Goal: Task Accomplishment & Management: Complete application form

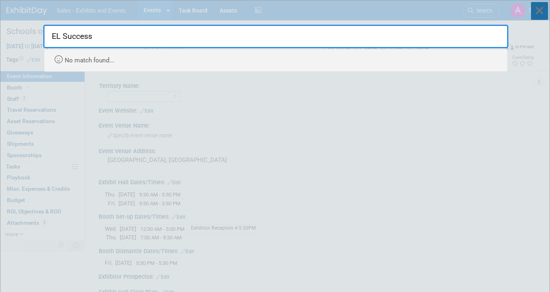
click at [544, 16] on icon at bounding box center [539, 11] width 17 height 18
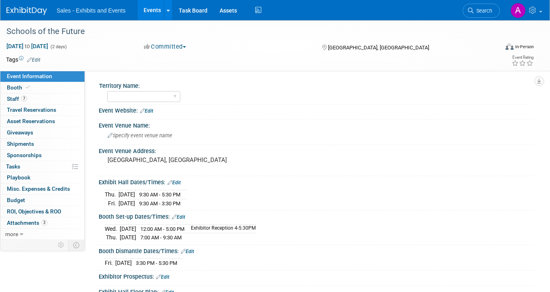
click at [28, 12] on img at bounding box center [26, 11] width 40 height 8
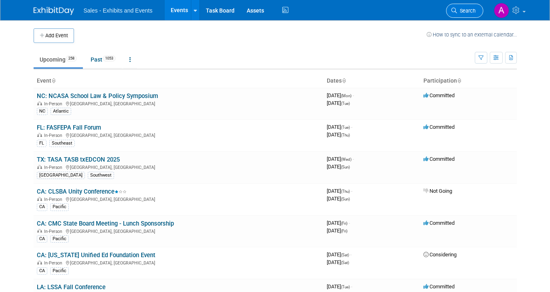
click at [465, 11] on span "Search" at bounding box center [466, 11] width 19 height 6
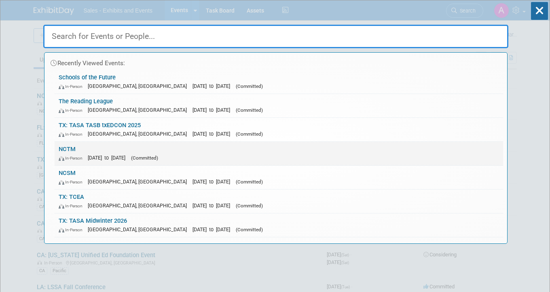
click at [88, 154] on div "In-Person [DATE] to [DATE] (Committed)" at bounding box center [279, 157] width 440 height 8
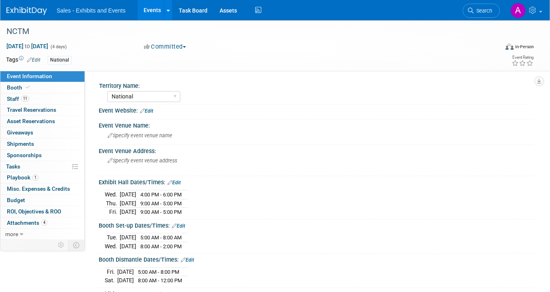
select select "National"
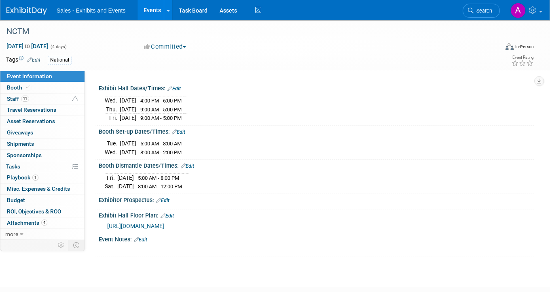
scroll to position [99, 0]
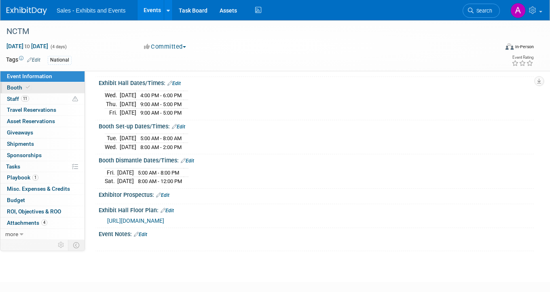
click at [36, 84] on link "Booth" at bounding box center [42, 87] width 84 height 11
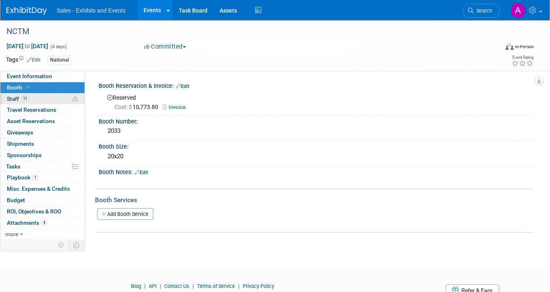
click at [48, 98] on link "11 Staff 11" at bounding box center [42, 98] width 84 height 11
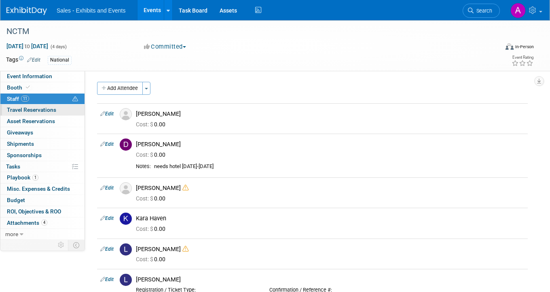
click at [43, 108] on span "Travel Reservations 0" at bounding box center [31, 109] width 49 height 6
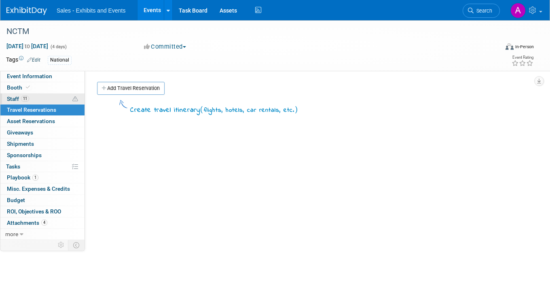
click at [51, 97] on link "11 Staff 11" at bounding box center [42, 98] width 84 height 11
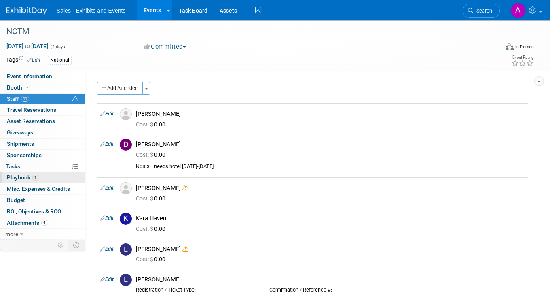
click at [42, 179] on link "1 Playbook 1" at bounding box center [42, 177] width 84 height 11
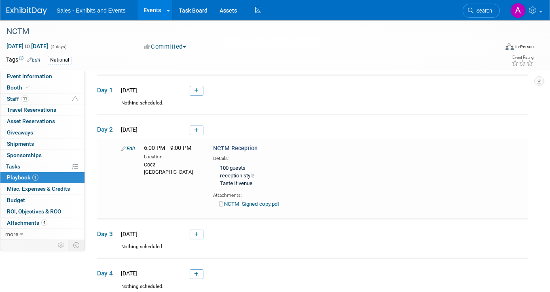
scroll to position [24, 0]
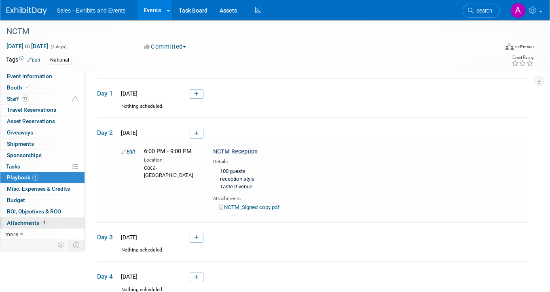
click at [34, 222] on span "Attachments 4" at bounding box center [27, 222] width 40 height 6
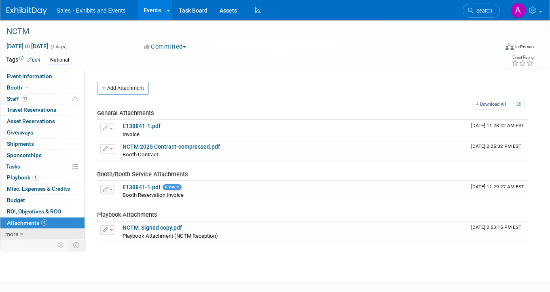
click at [23, 234] on icon at bounding box center [22, 234] width 4 height 6
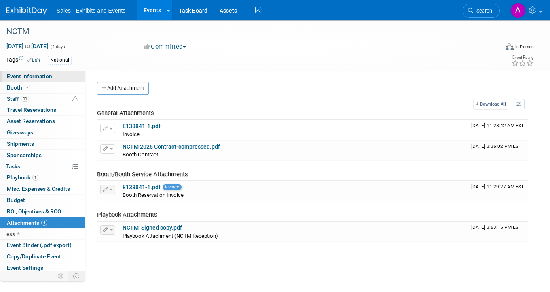
click at [44, 74] on span "Event Information" at bounding box center [29, 76] width 45 height 6
select select "National"
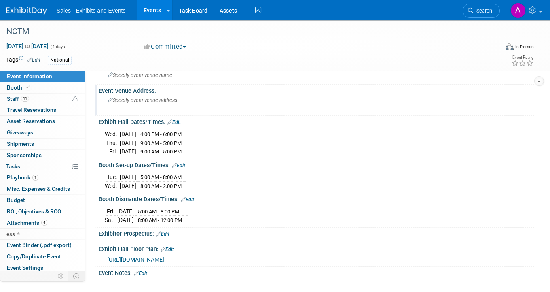
scroll to position [65, 0]
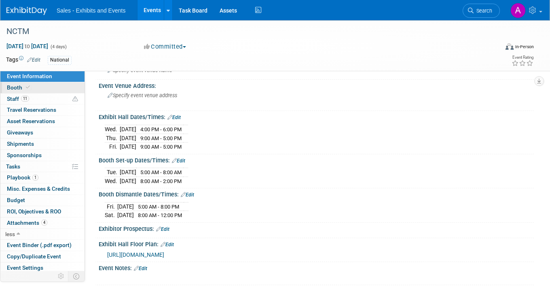
click at [37, 89] on link "Booth" at bounding box center [42, 87] width 84 height 11
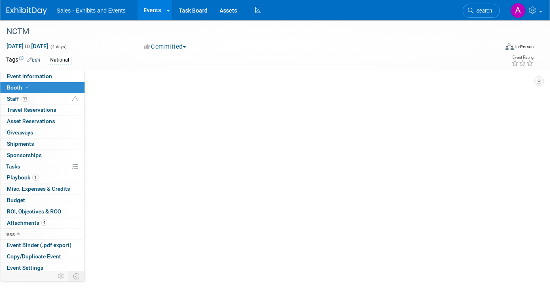
scroll to position [0, 0]
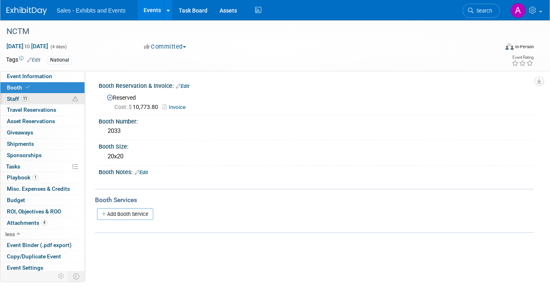
click at [42, 97] on link "11 Staff 11" at bounding box center [42, 98] width 84 height 11
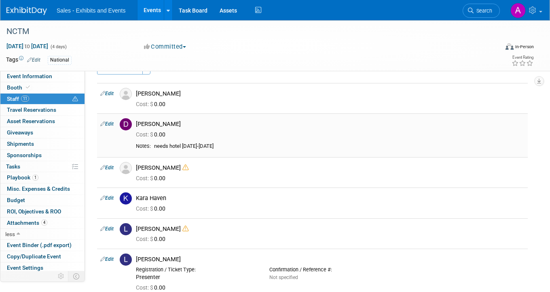
scroll to position [16, 0]
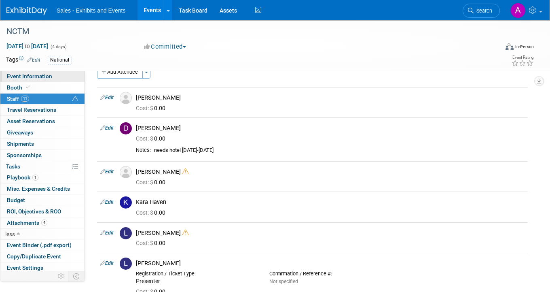
click at [49, 77] on span "Event Information" at bounding box center [29, 76] width 45 height 6
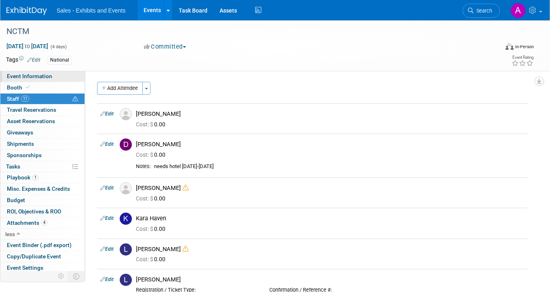
select select "National"
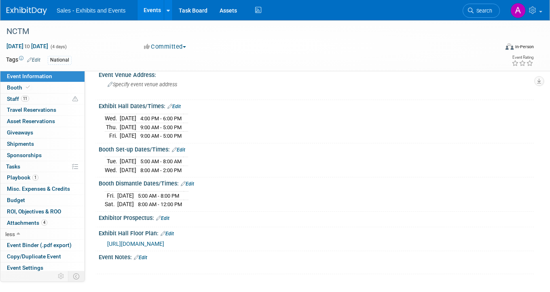
scroll to position [77, 0]
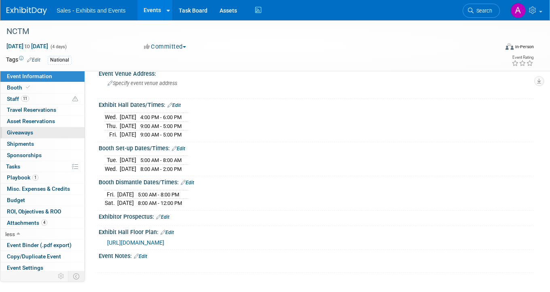
click at [39, 132] on link "0 Giveaways 0" at bounding box center [42, 132] width 84 height 11
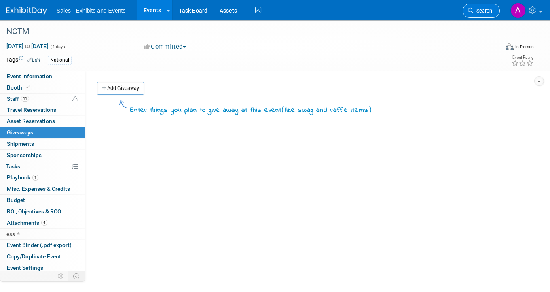
click at [485, 10] on span "Search" at bounding box center [483, 11] width 19 height 6
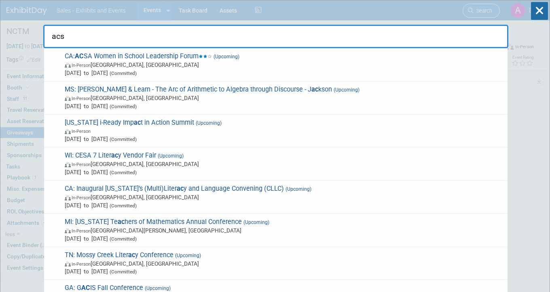
type input "acsa"
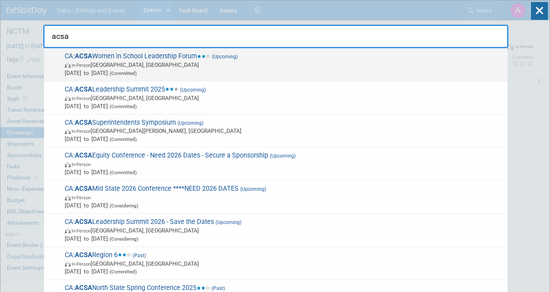
click at [185, 62] on span "In-Person Santa Rosa, CA" at bounding box center [284, 65] width 439 height 8
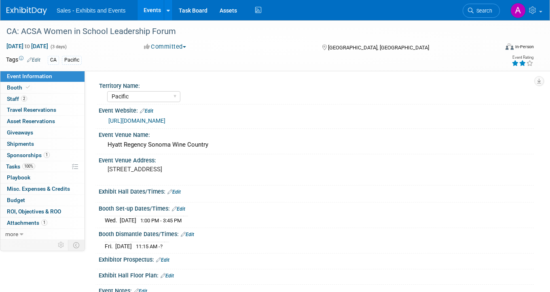
select select "Pacific"
click at [32, 99] on link "2 Staff 2" at bounding box center [42, 98] width 84 height 11
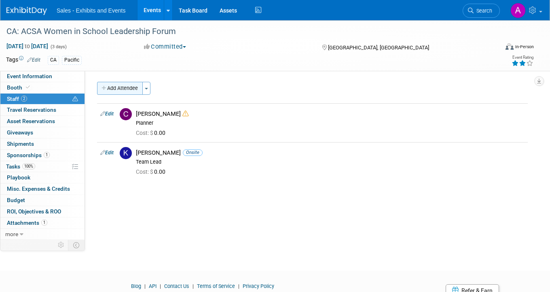
click at [125, 89] on button "Add Attendee" at bounding box center [120, 88] width 46 height 13
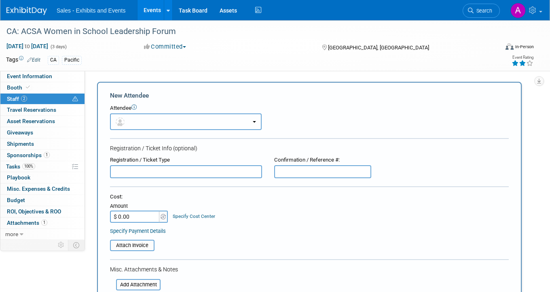
click at [163, 122] on button "button" at bounding box center [186, 121] width 152 height 17
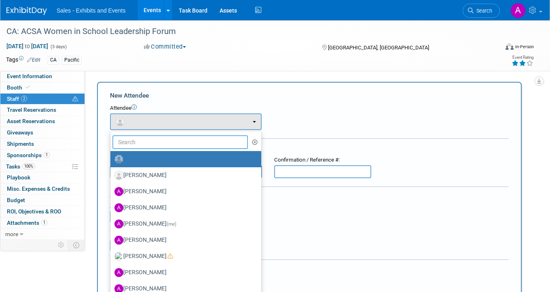
click at [164, 145] on input "text" at bounding box center [179, 142] width 135 height 14
type input "meliss"
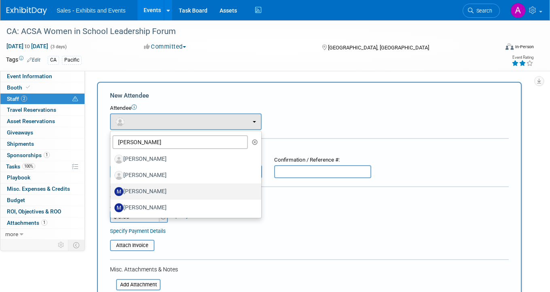
click at [160, 190] on label "Melissa Fowler" at bounding box center [183, 191] width 139 height 13
click at [112, 190] on input "Melissa Fowler" at bounding box center [108, 190] width 5 height 5
select select "3ee4cb81-d7c9-4fc4-a5a5-c5971af190a7"
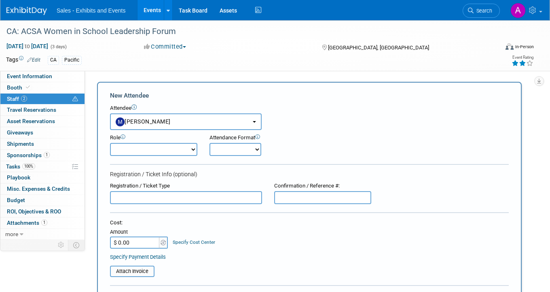
click at [223, 96] on div "New Attendee" at bounding box center [309, 95] width 399 height 9
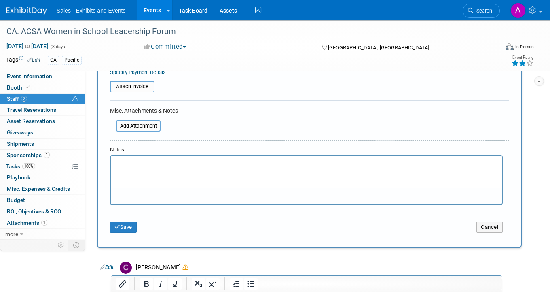
scroll to position [210, 0]
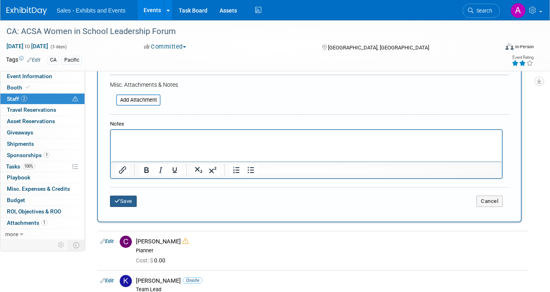
click at [127, 204] on button "Save" at bounding box center [123, 200] width 27 height 11
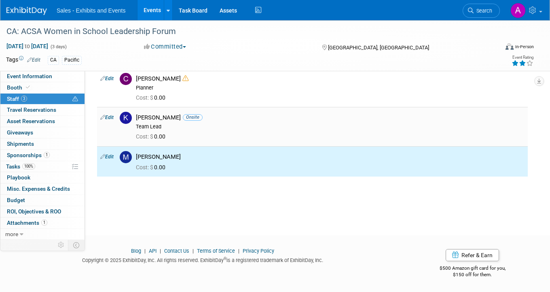
scroll to position [0, 0]
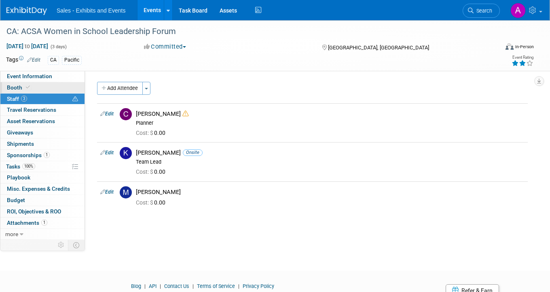
click at [33, 88] on link "Booth" at bounding box center [42, 87] width 84 height 11
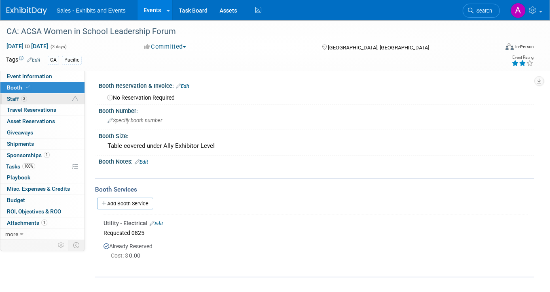
click at [33, 97] on link "3 Staff 3" at bounding box center [42, 98] width 84 height 11
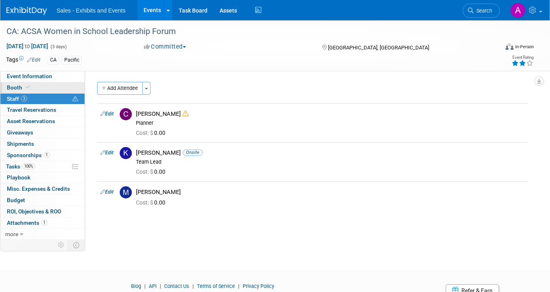
click at [38, 86] on link "Booth" at bounding box center [42, 87] width 84 height 11
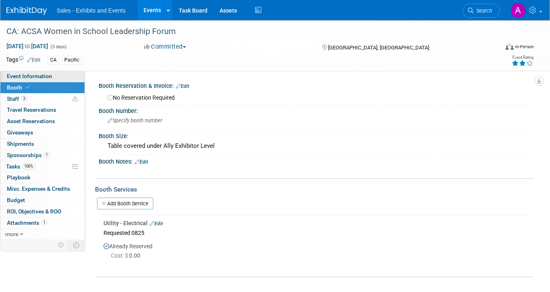
click at [51, 74] on link "Event Information" at bounding box center [42, 76] width 84 height 11
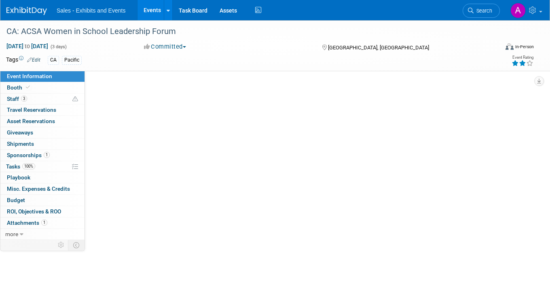
select select "Pacific"
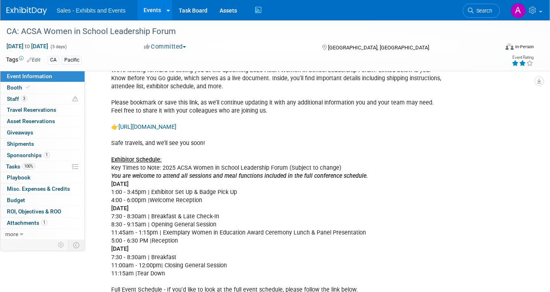
scroll to position [233, 0]
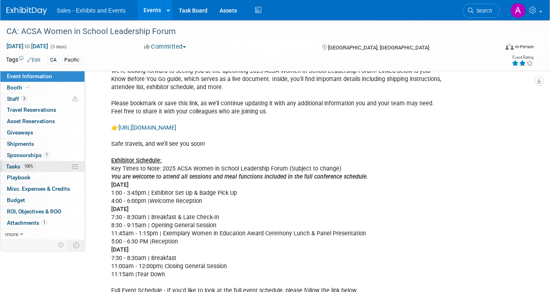
click at [43, 165] on link "100% Tasks 100%" at bounding box center [42, 166] width 84 height 11
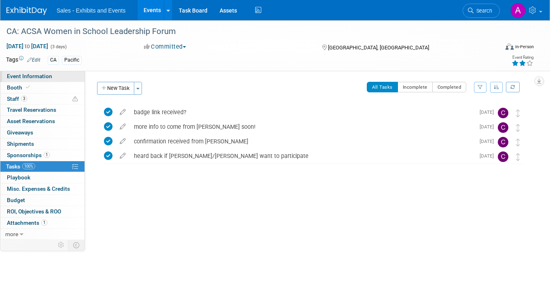
click at [53, 76] on link "Event Information" at bounding box center [42, 76] width 84 height 11
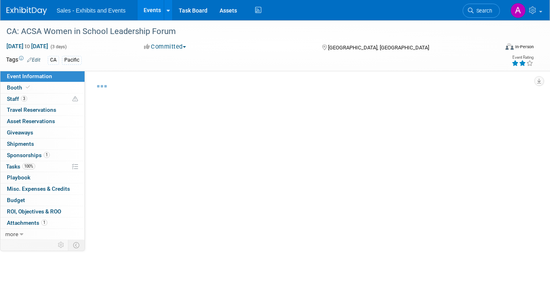
select select "Pacific"
